Goal: Check status

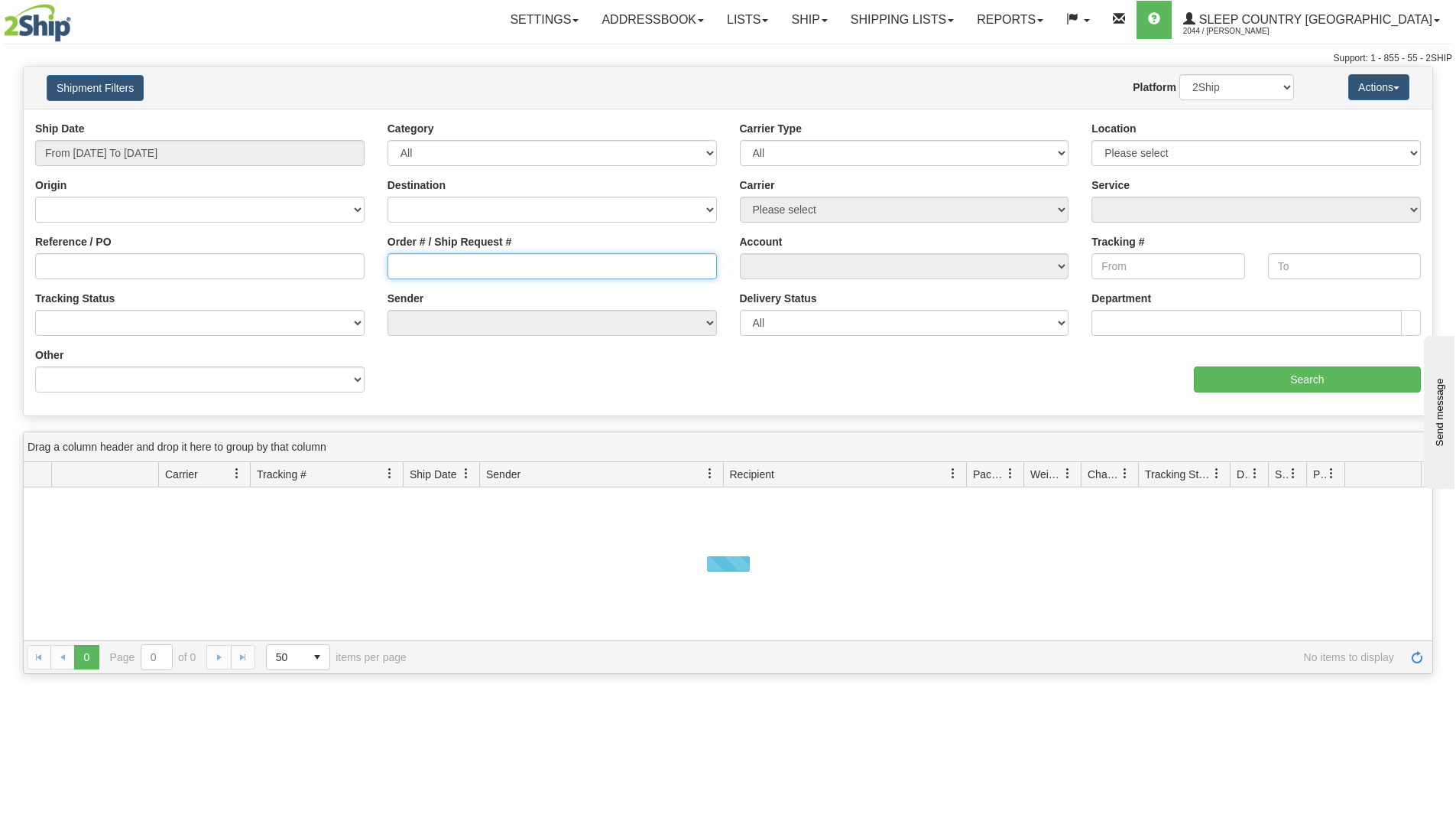
click at [481, 263] on input "Order # / Ship Request #" at bounding box center [552, 266] width 329 height 26
paste input "9000I035418"
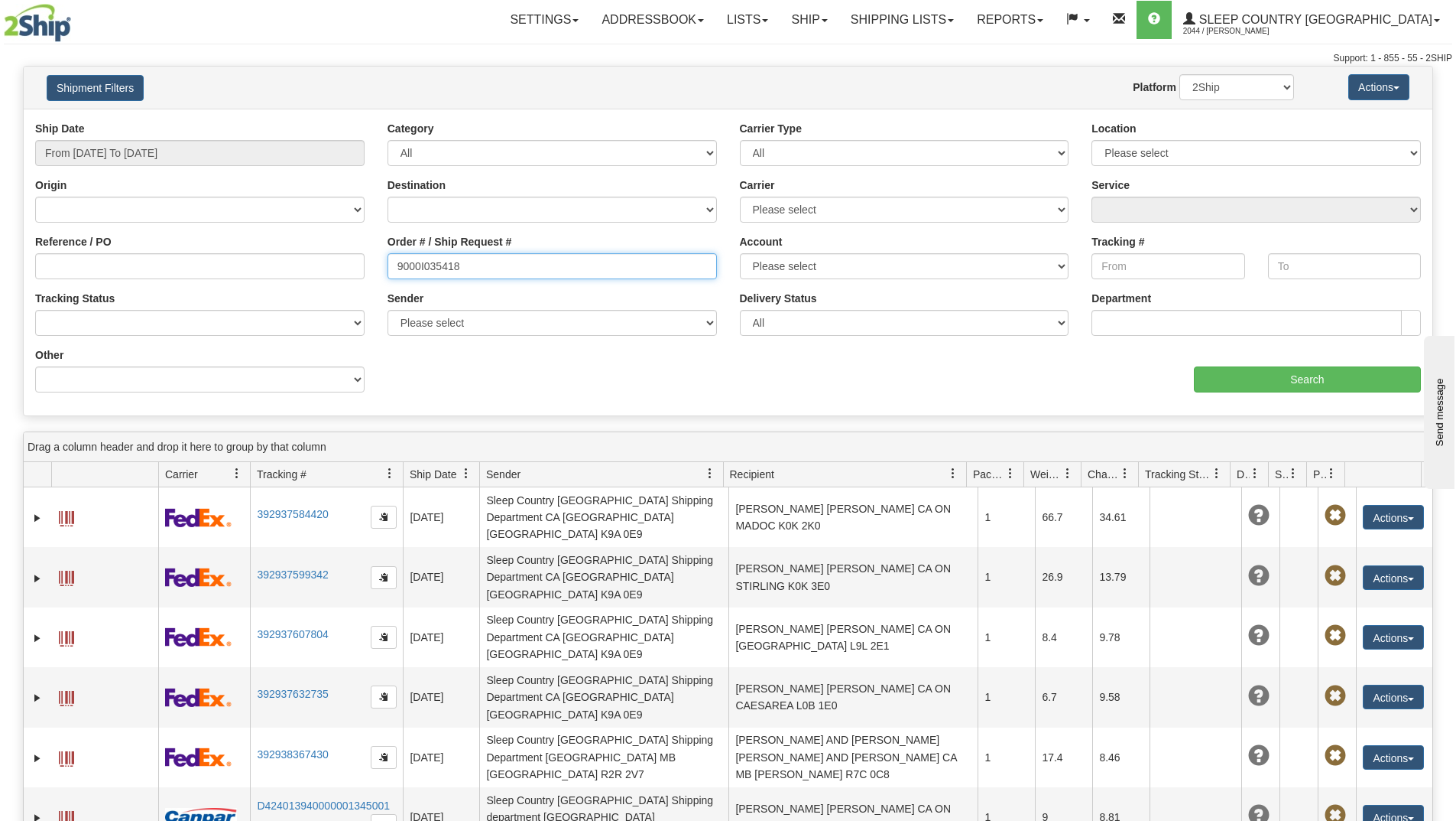
type input "9000I035418"
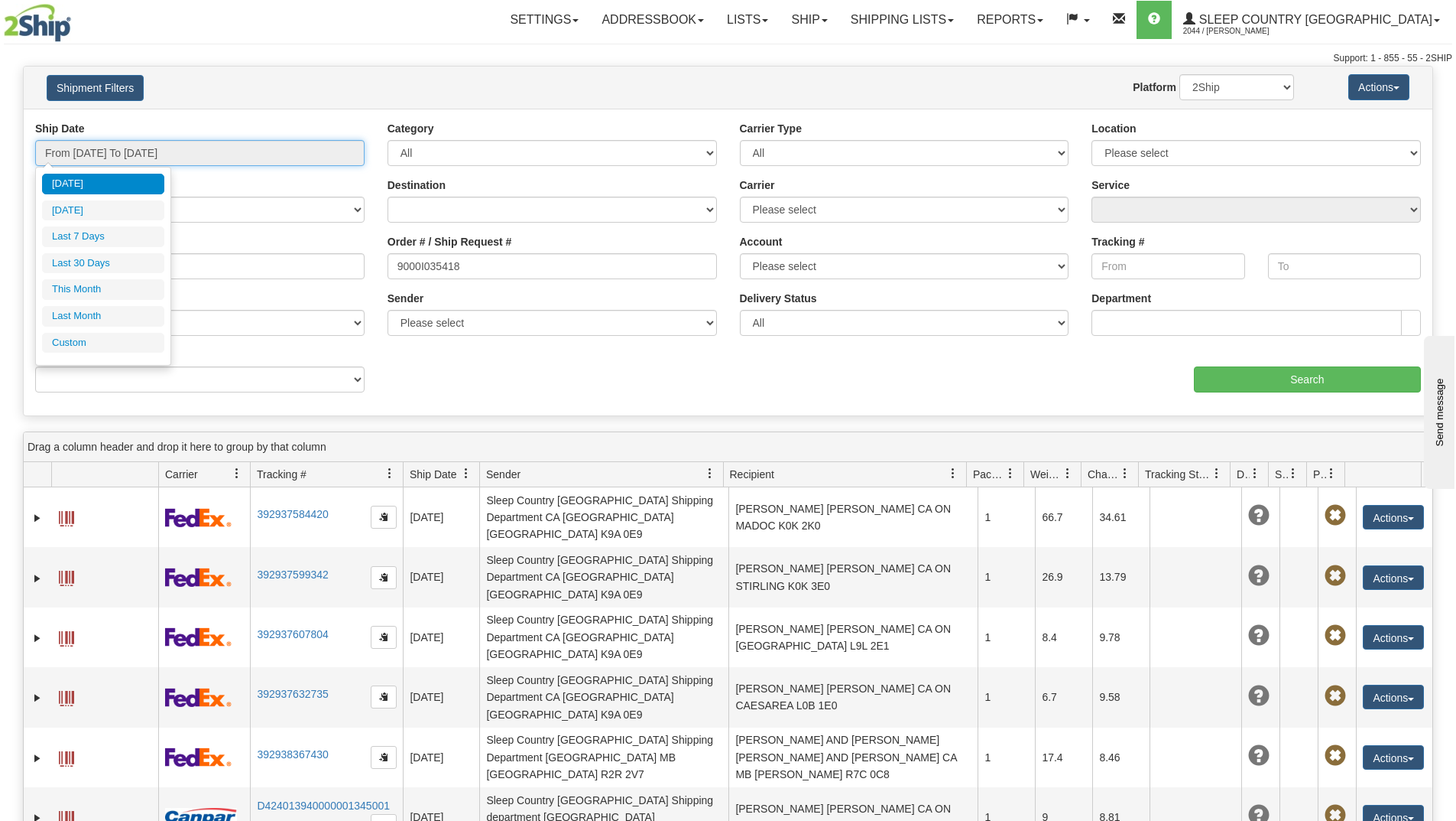
click at [152, 160] on input "From [DATE] To [DATE]" at bounding box center [200, 153] width 329 height 26
click at [118, 263] on li "Last 30 Days" at bounding box center [104, 264] width 122 height 21
type input "From [DATE] To [DATE]"
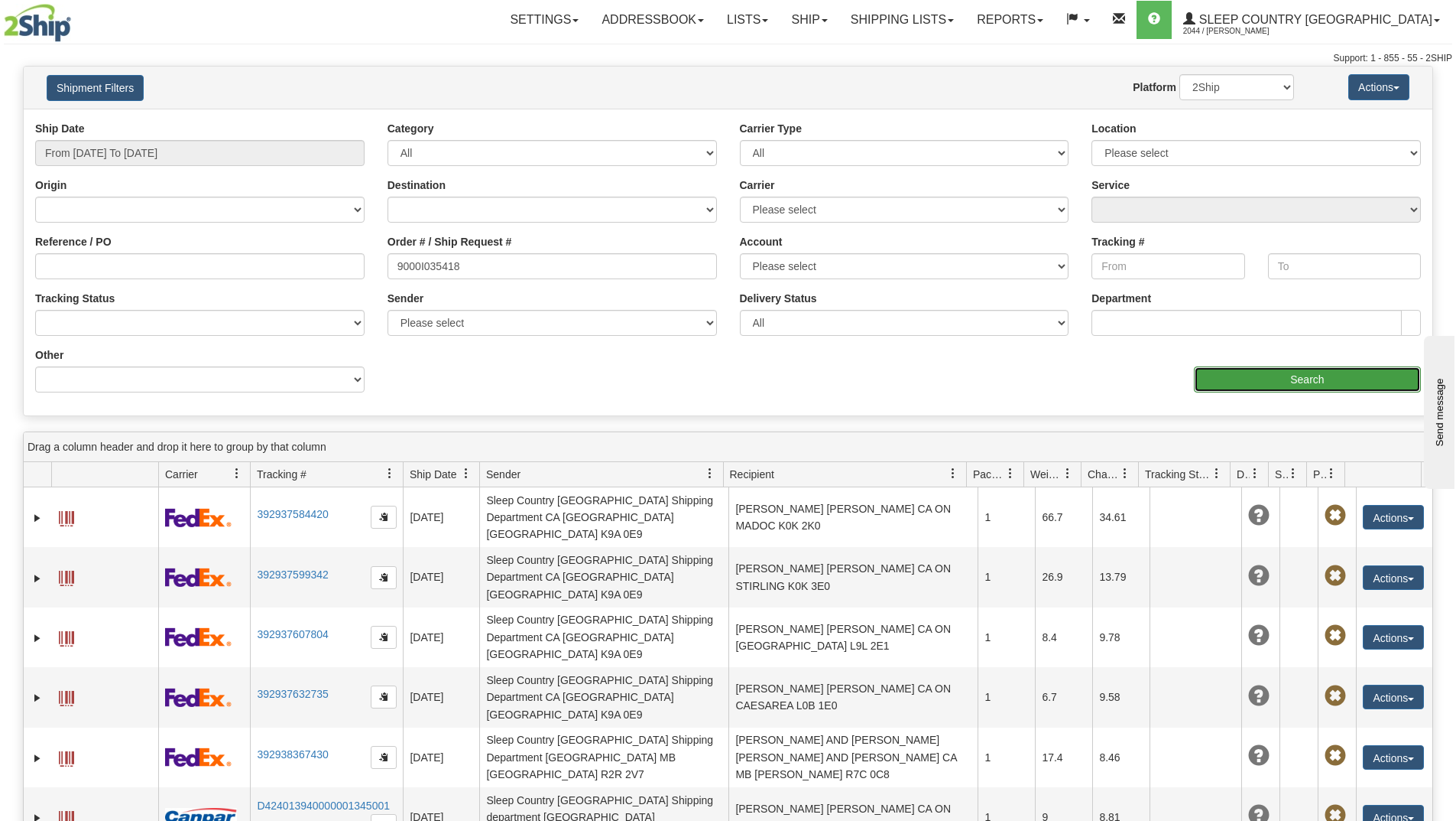
click at [1240, 380] on input "Search" at bounding box center [1307, 379] width 227 height 26
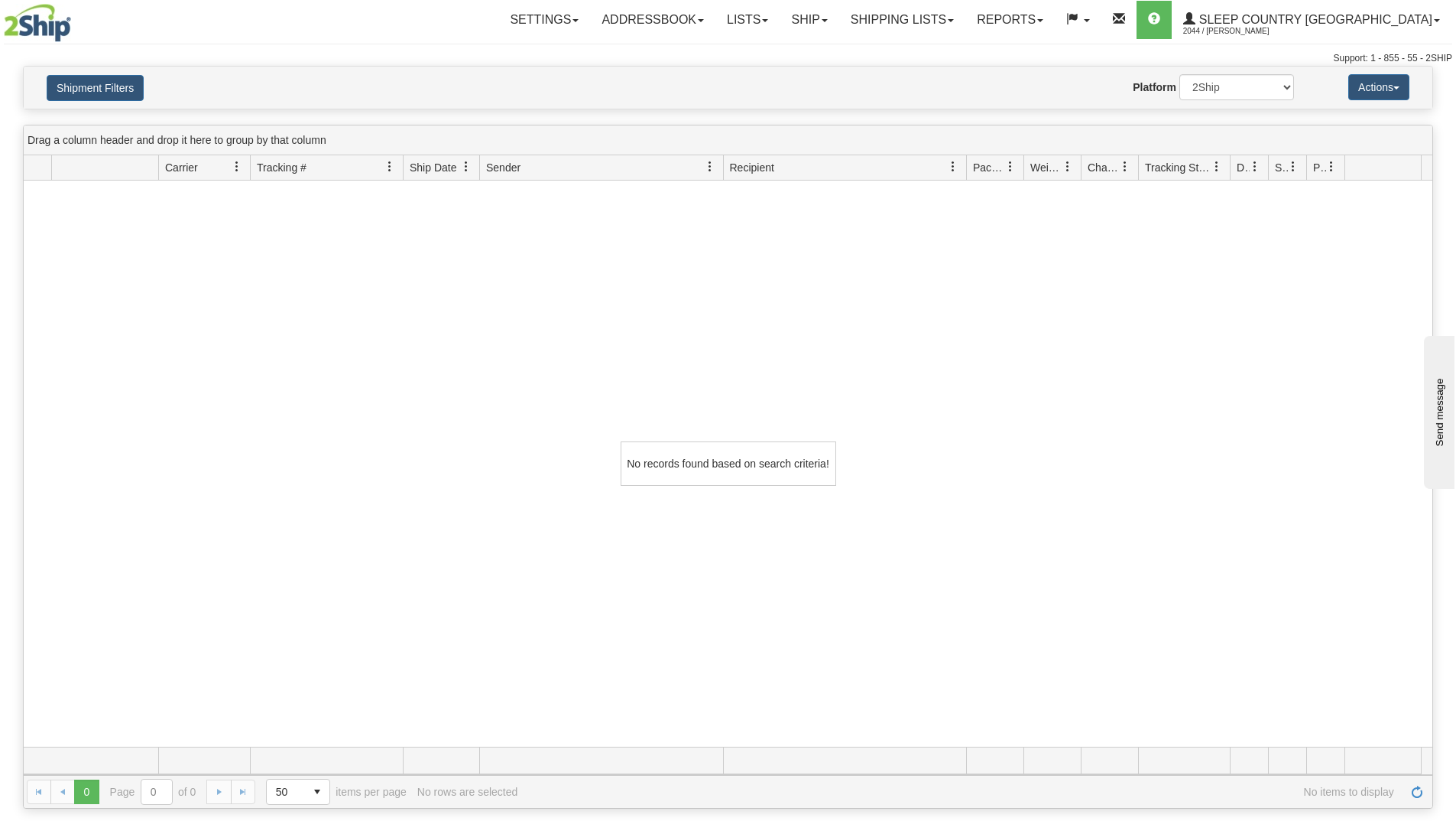
click at [202, 448] on div "No records found based on search criteria!" at bounding box center [728, 463] width 1409 height 566
